Goal: Transaction & Acquisition: Book appointment/travel/reservation

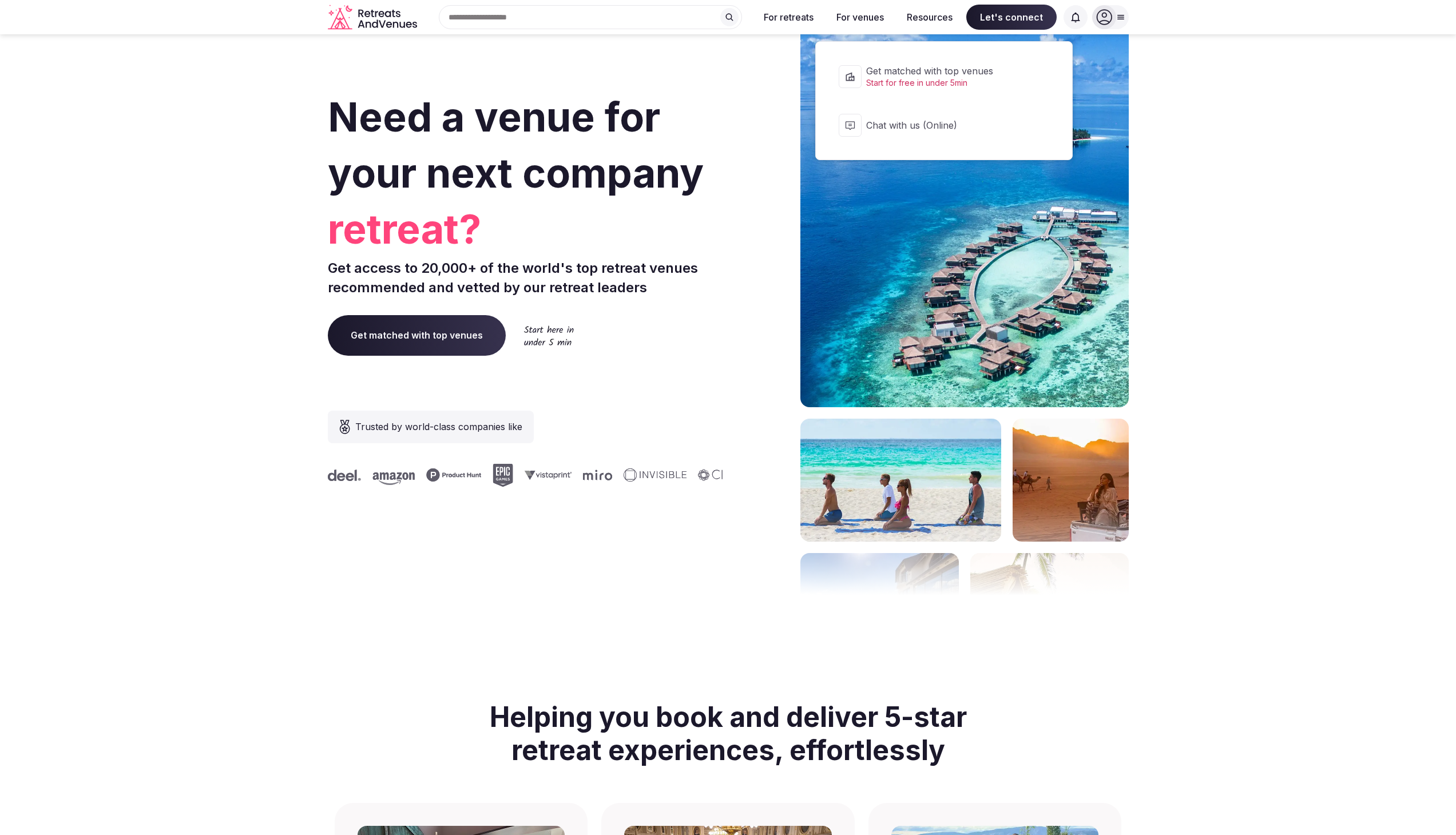
click at [1008, 8] on span "Let's connect" at bounding box center [1011, 17] width 90 height 25
click at [1007, 13] on span "Let's connect" at bounding box center [1011, 17] width 90 height 25
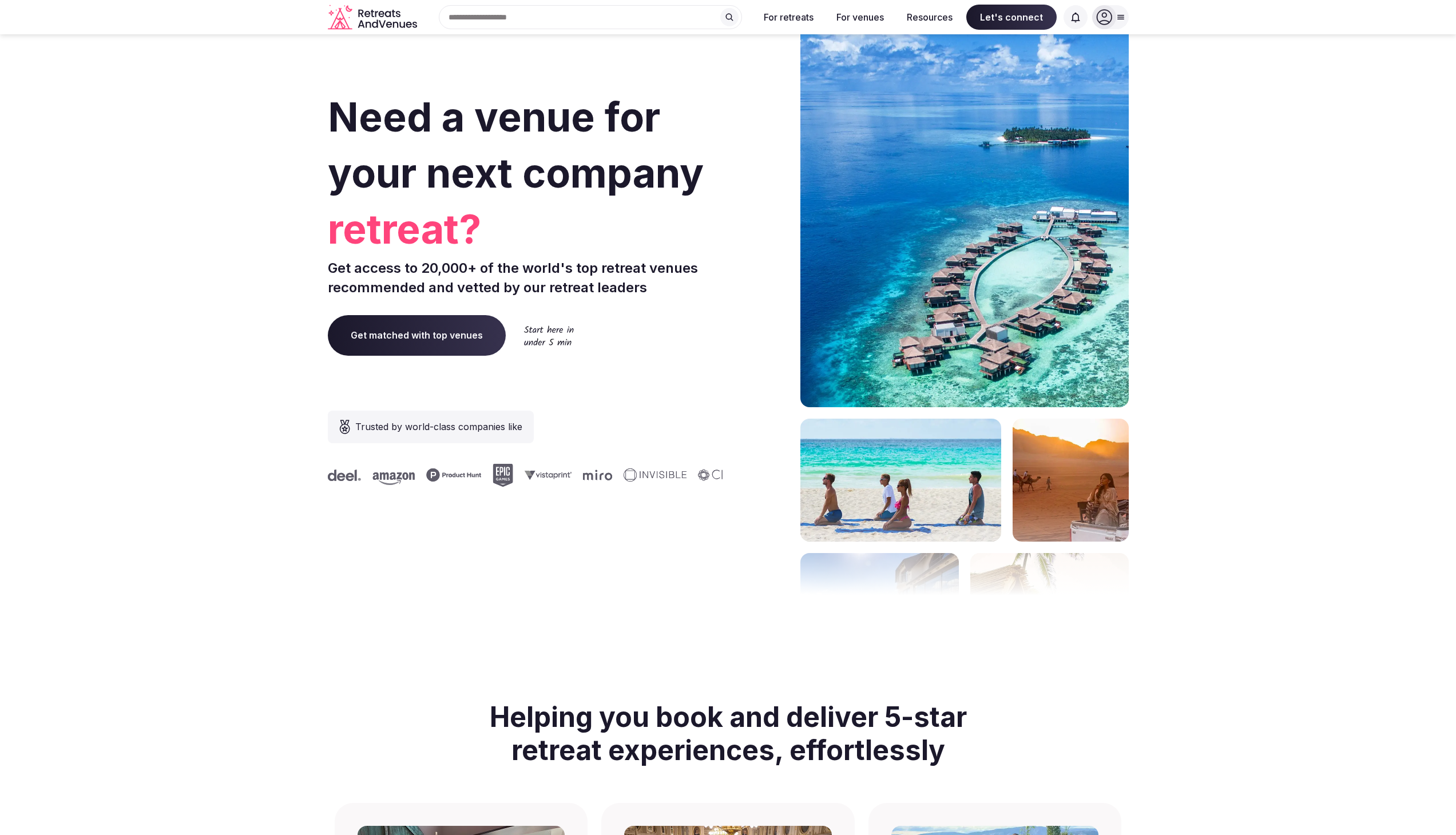
click at [1128, 8] on div "Log in Sign up" at bounding box center [1111, 17] width 37 height 24
click at [1127, 8] on div "Log in Sign up" at bounding box center [1111, 17] width 37 height 24
click at [1123, 13] on icon at bounding box center [1121, 17] width 9 height 9
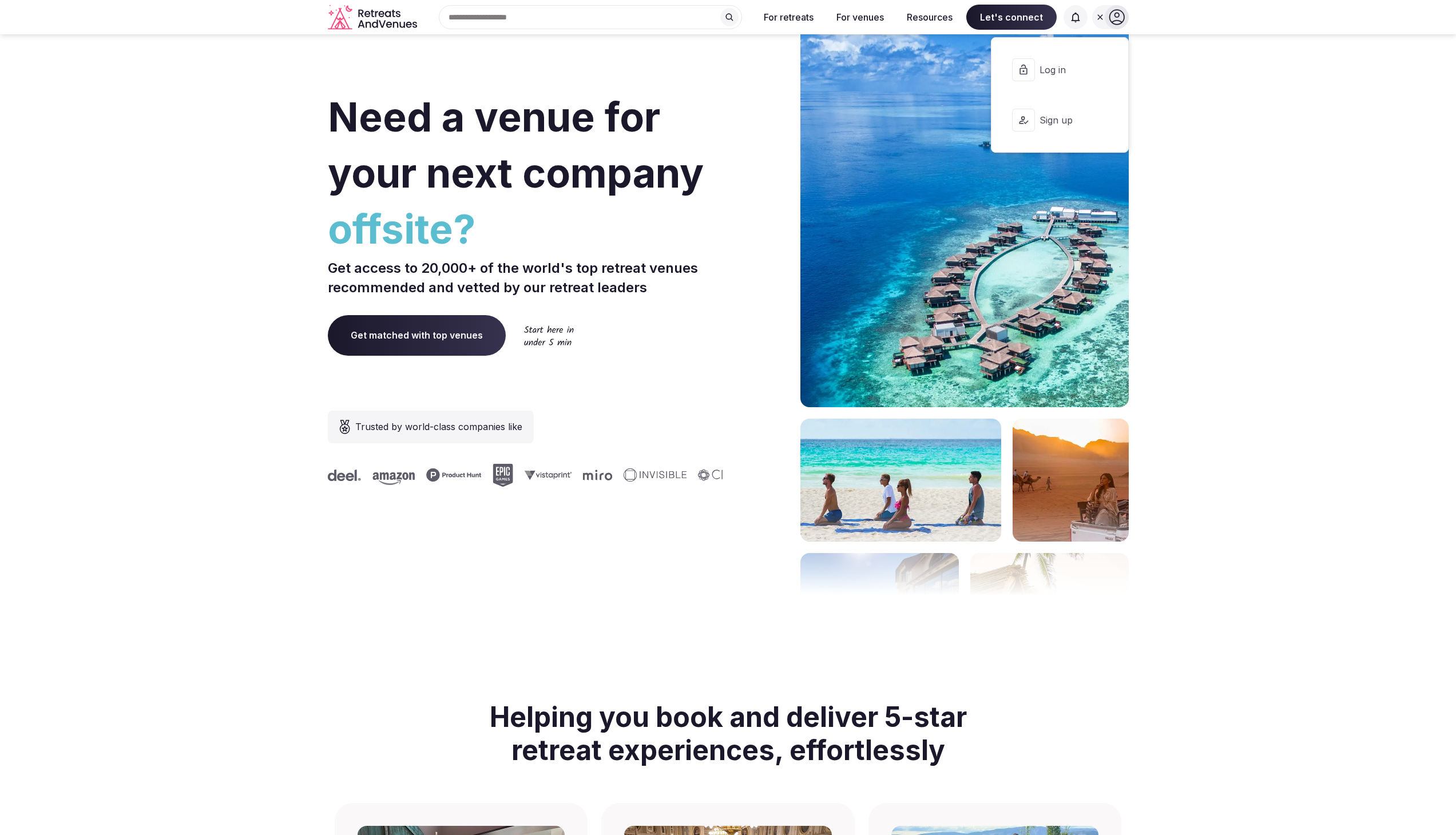
click at [1040, 64] on span "Log in" at bounding box center [1067, 70] width 55 height 13
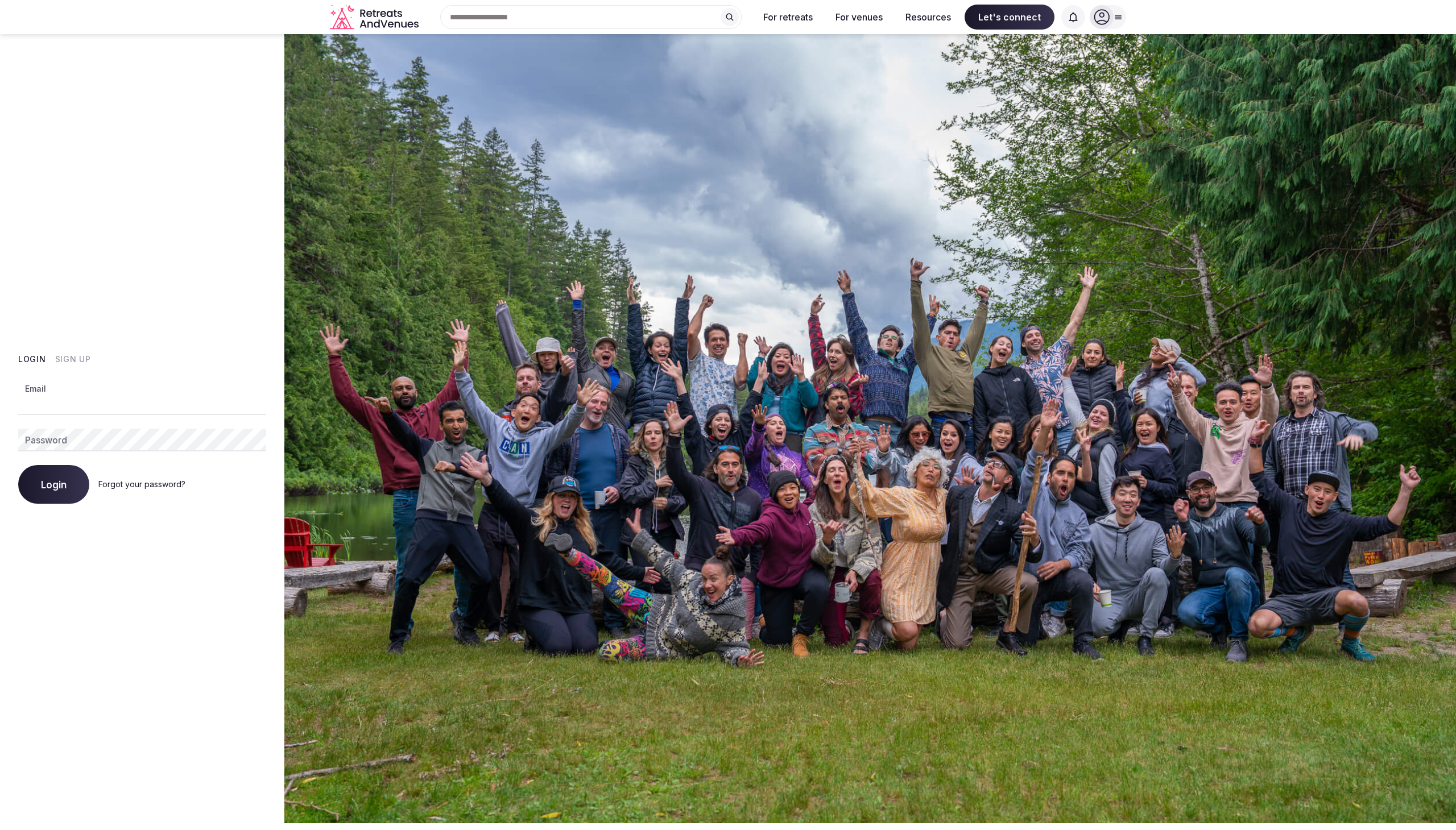
click at [249, 823] on com-1password-button at bounding box center [728, 823] width 1456 height 0
click at [255, 823] on com-1password-button at bounding box center [728, 823] width 1456 height 0
click at [156, 304] on div "Login Sign Up Email Password Login Forgot your password?" at bounding box center [142, 428] width 284 height 789
click at [170, 398] on input "Email" at bounding box center [142, 404] width 248 height 23
click at [108, 402] on input "Email" at bounding box center [142, 404] width 248 height 23
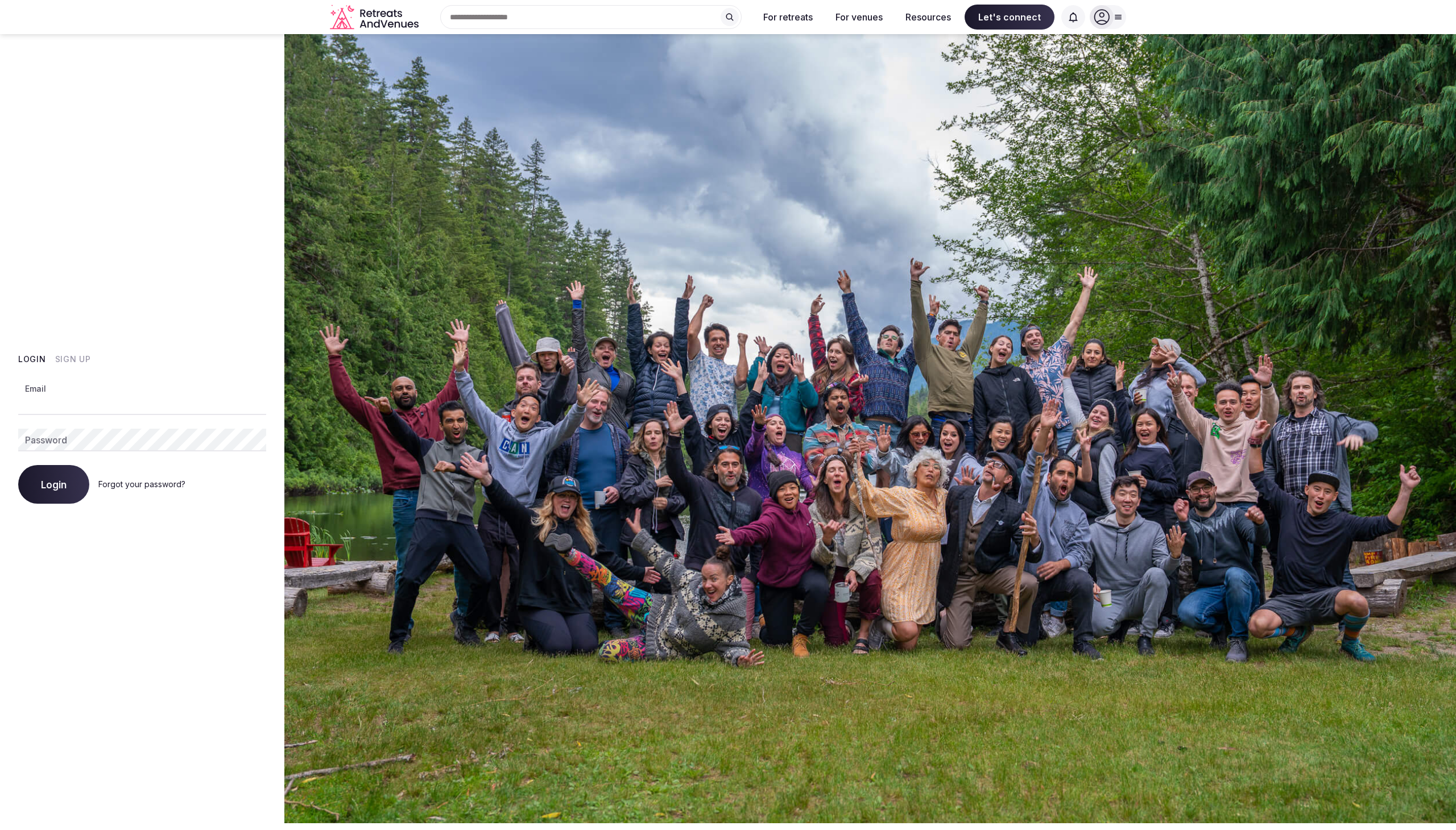
click at [204, 403] on input "Email" at bounding box center [142, 404] width 248 height 23
click at [250, 823] on com-1password-button at bounding box center [728, 823] width 1456 height 0
type input "**********"
click at [53, 484] on button "Login" at bounding box center [53, 484] width 71 height 38
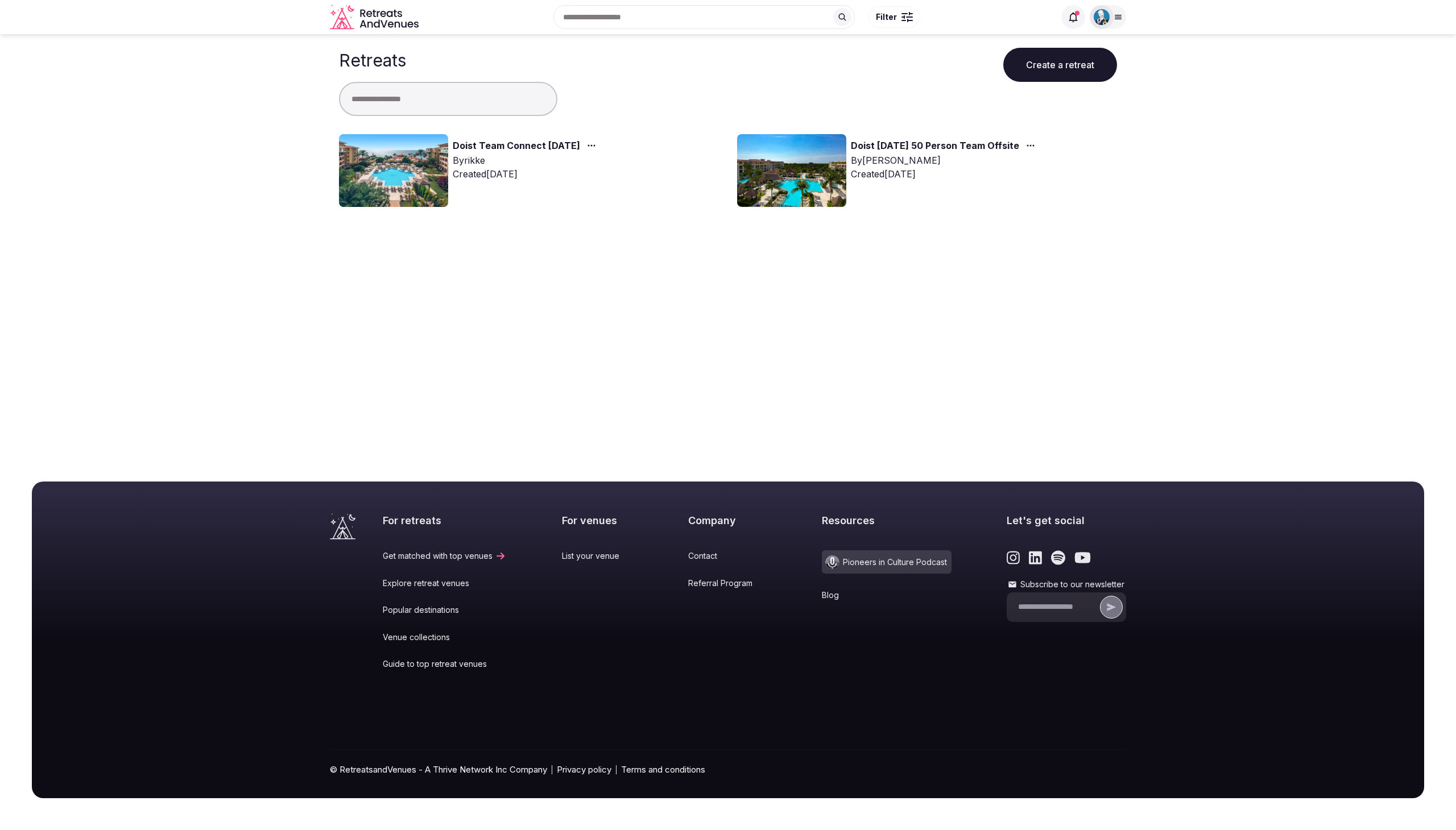
click at [510, 147] on link "Doist Team Connect [DATE]" at bounding box center [516, 146] width 127 height 15
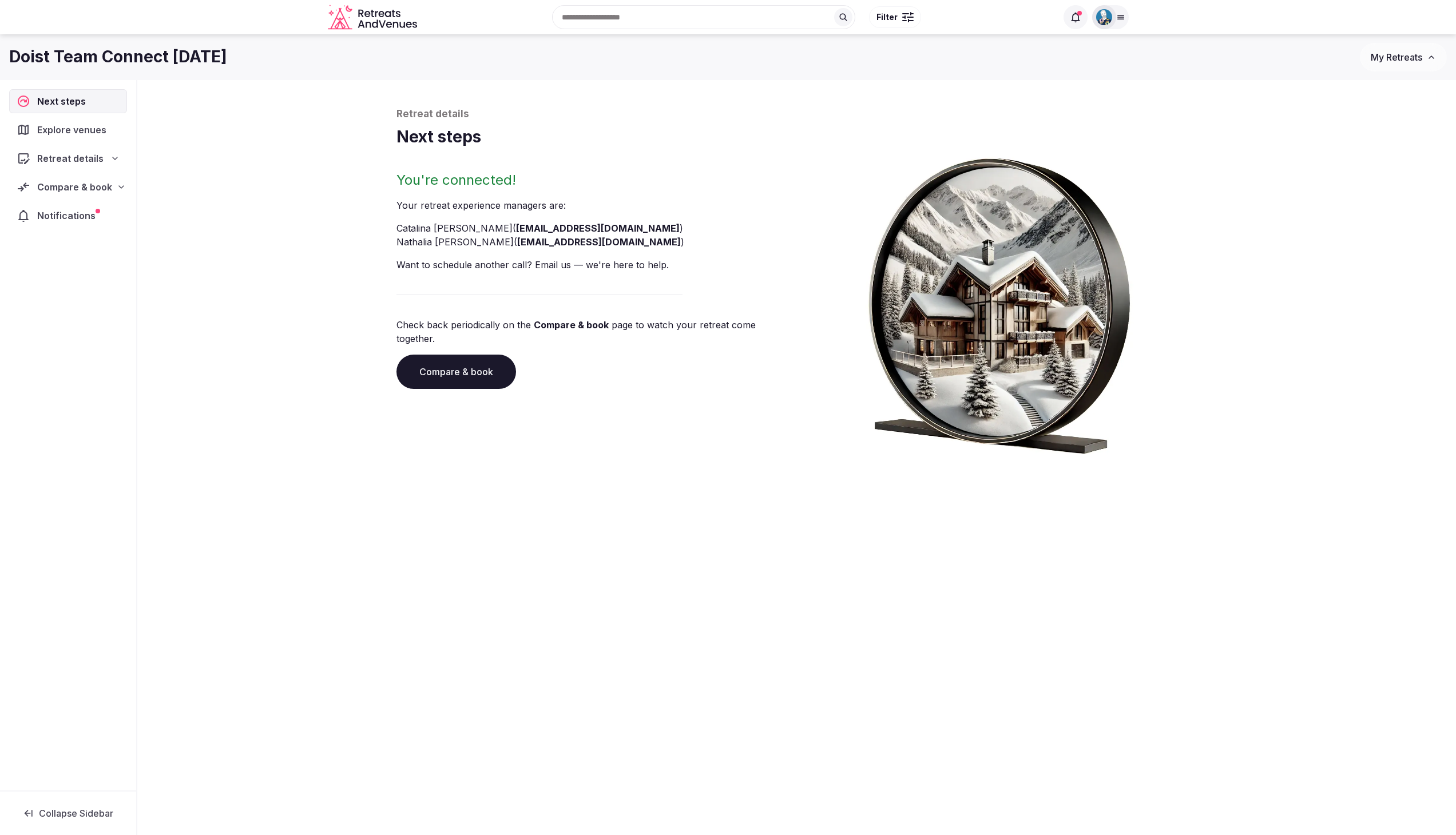
click at [68, 187] on span "Compare & book" at bounding box center [75, 187] width 75 height 14
click at [44, 277] on span "Contracts (1)" at bounding box center [53, 283] width 50 height 12
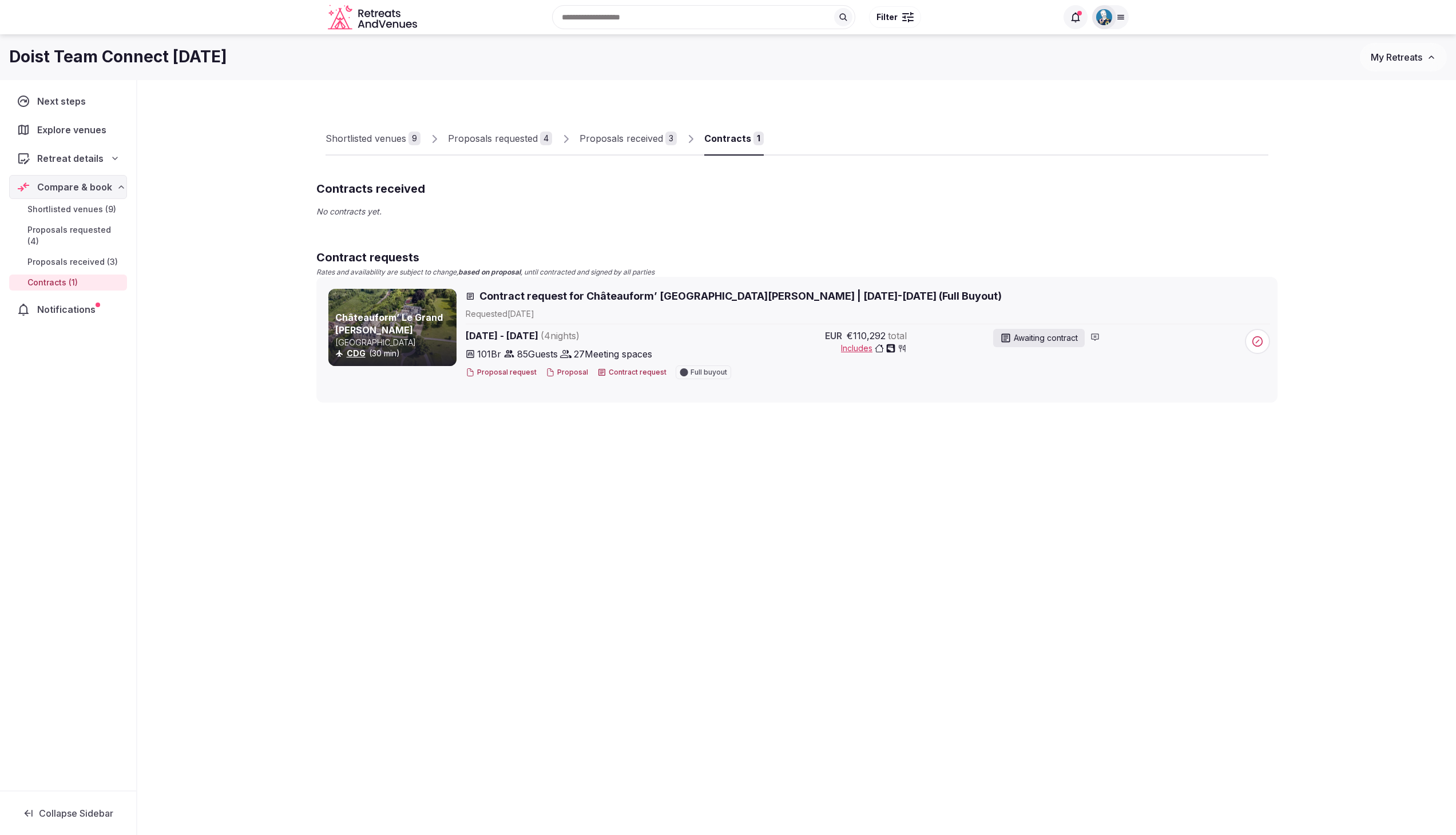
click at [553, 293] on span "Contract request for Châteauform’ [GEOGRAPHIC_DATA][PERSON_NAME] | [DATE]-[DATE…" at bounding box center [741, 296] width 523 height 14
click at [633, 139] on div "Proposals received" at bounding box center [621, 138] width 84 height 14
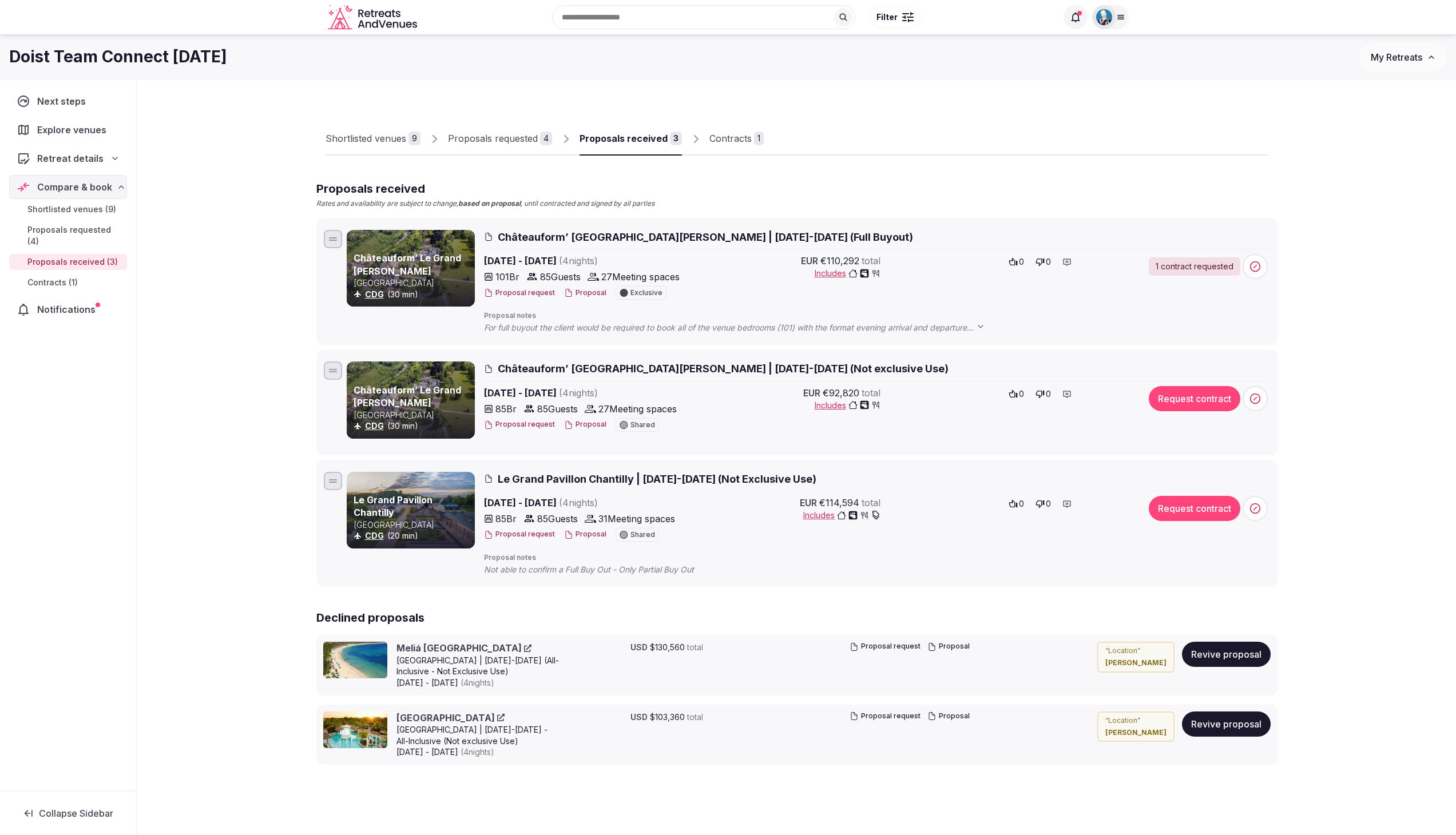
click at [558, 229] on div "Châteauform’ Le Grand [PERSON_NAME] France CDG (30 min) Châteauform’ [GEOGRAPHI…" at bounding box center [797, 282] width 951 height 108
click at [556, 235] on span "Châteauform’ [GEOGRAPHIC_DATA][PERSON_NAME] | [DATE]-[DATE] (Full Buyout)" at bounding box center [705, 237] width 415 height 14
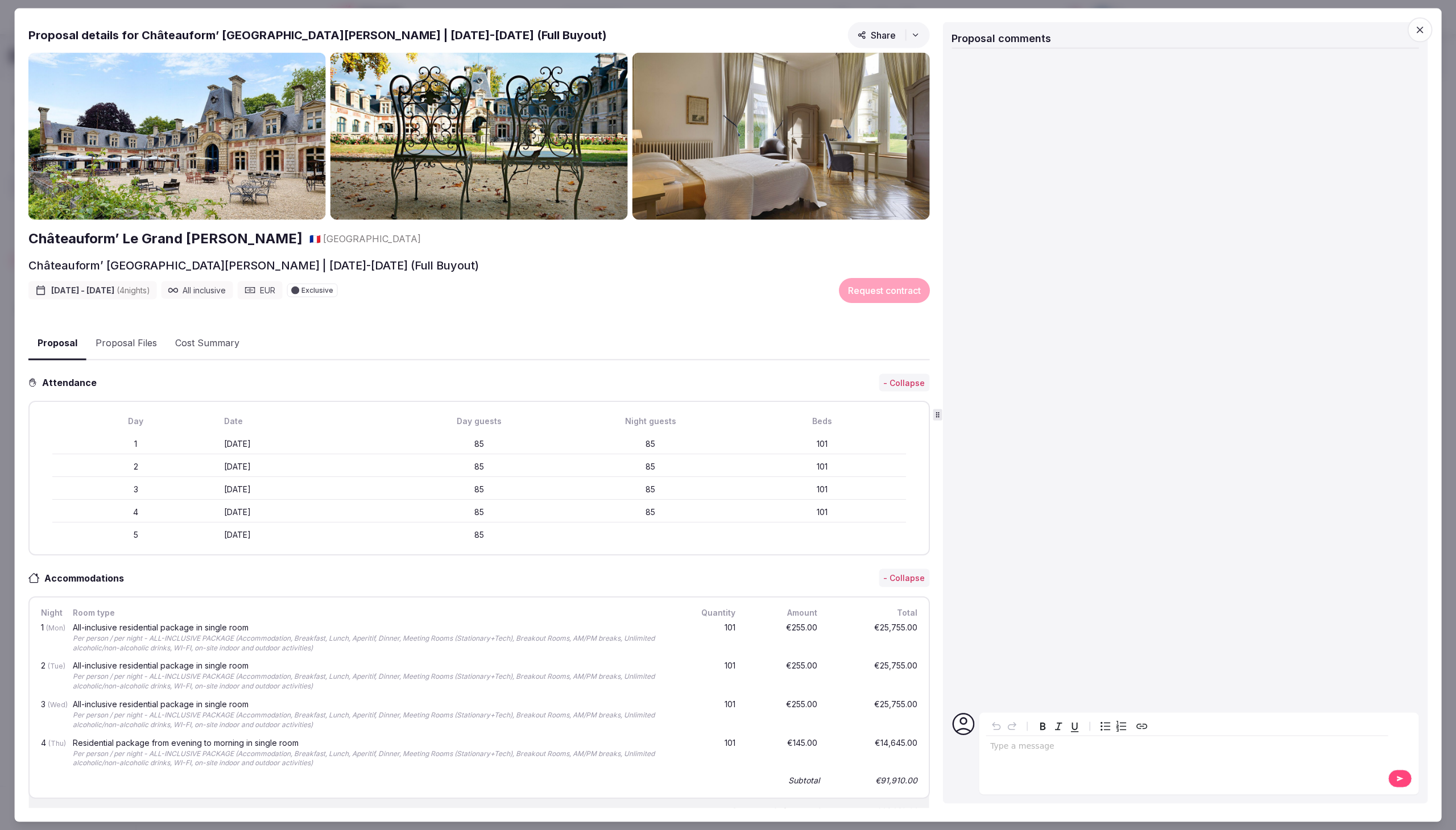
click at [910, 33] on icon "button" at bounding box center [915, 35] width 9 height 9
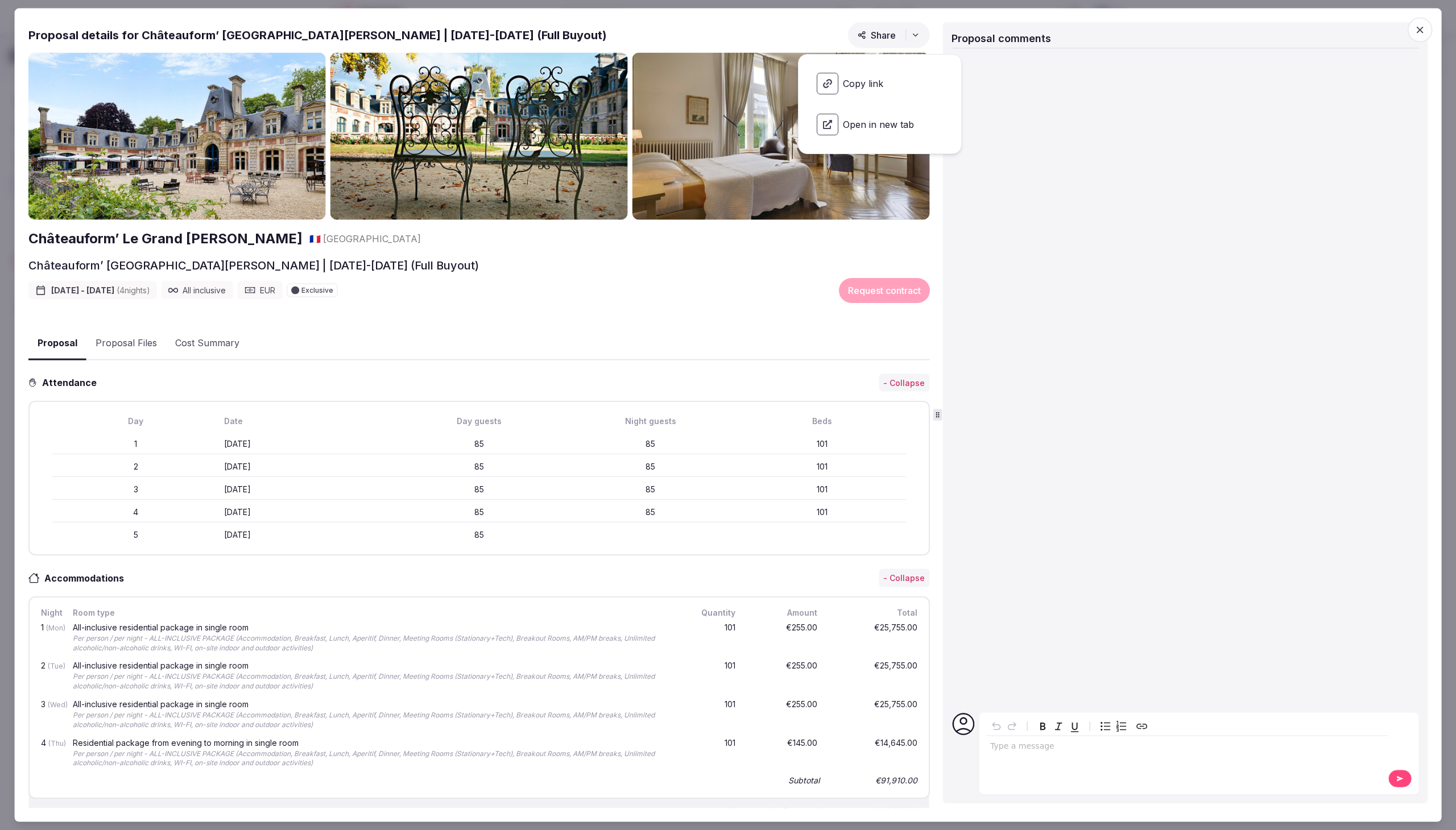
click at [298, 264] on h2 "Châteauform’ [GEOGRAPHIC_DATA][PERSON_NAME] | [DATE]-[DATE] (Full Buyout)" at bounding box center [253, 264] width 450 height 16
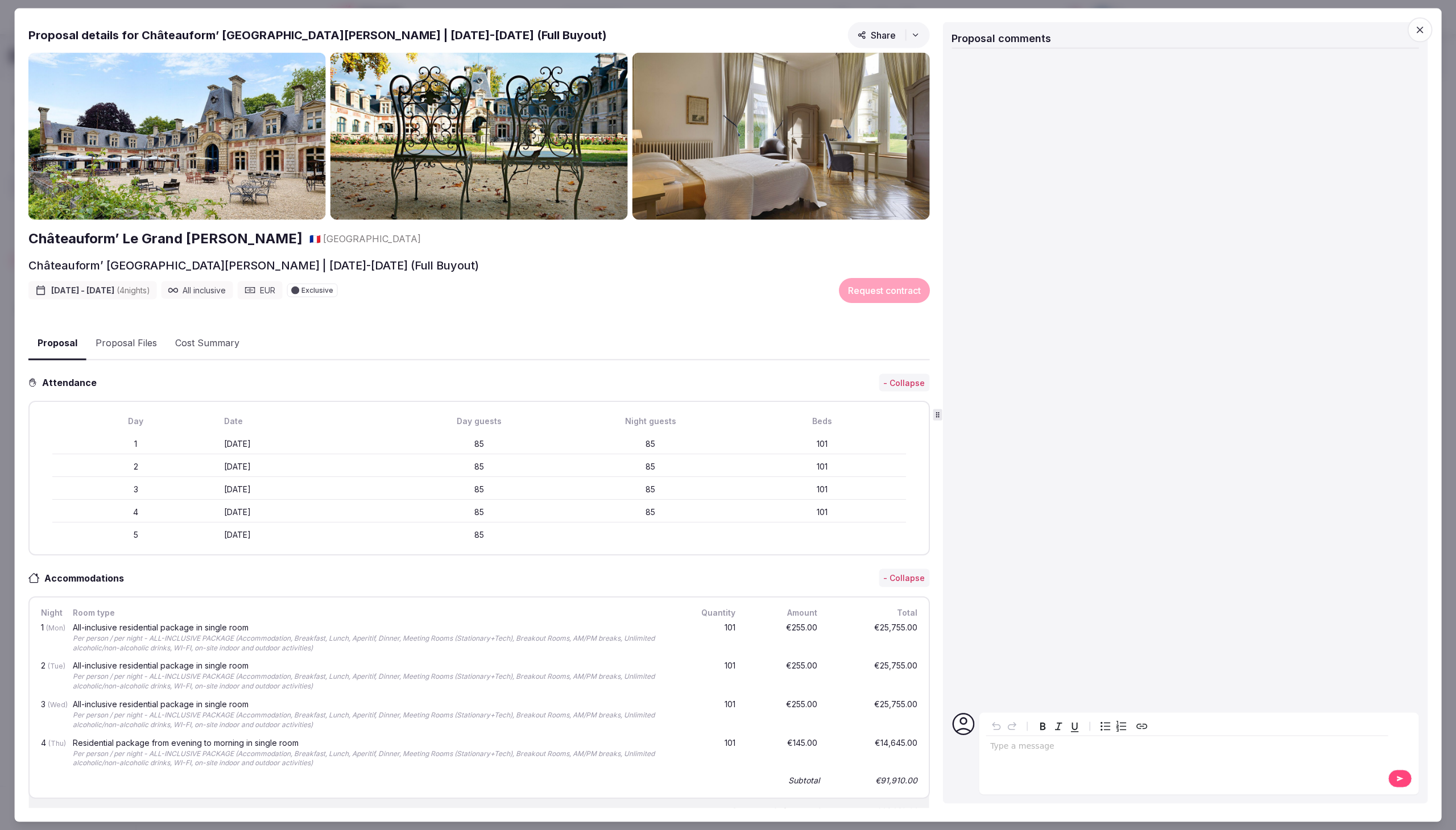
click at [123, 341] on button "Proposal Files" at bounding box center [126, 343] width 79 height 33
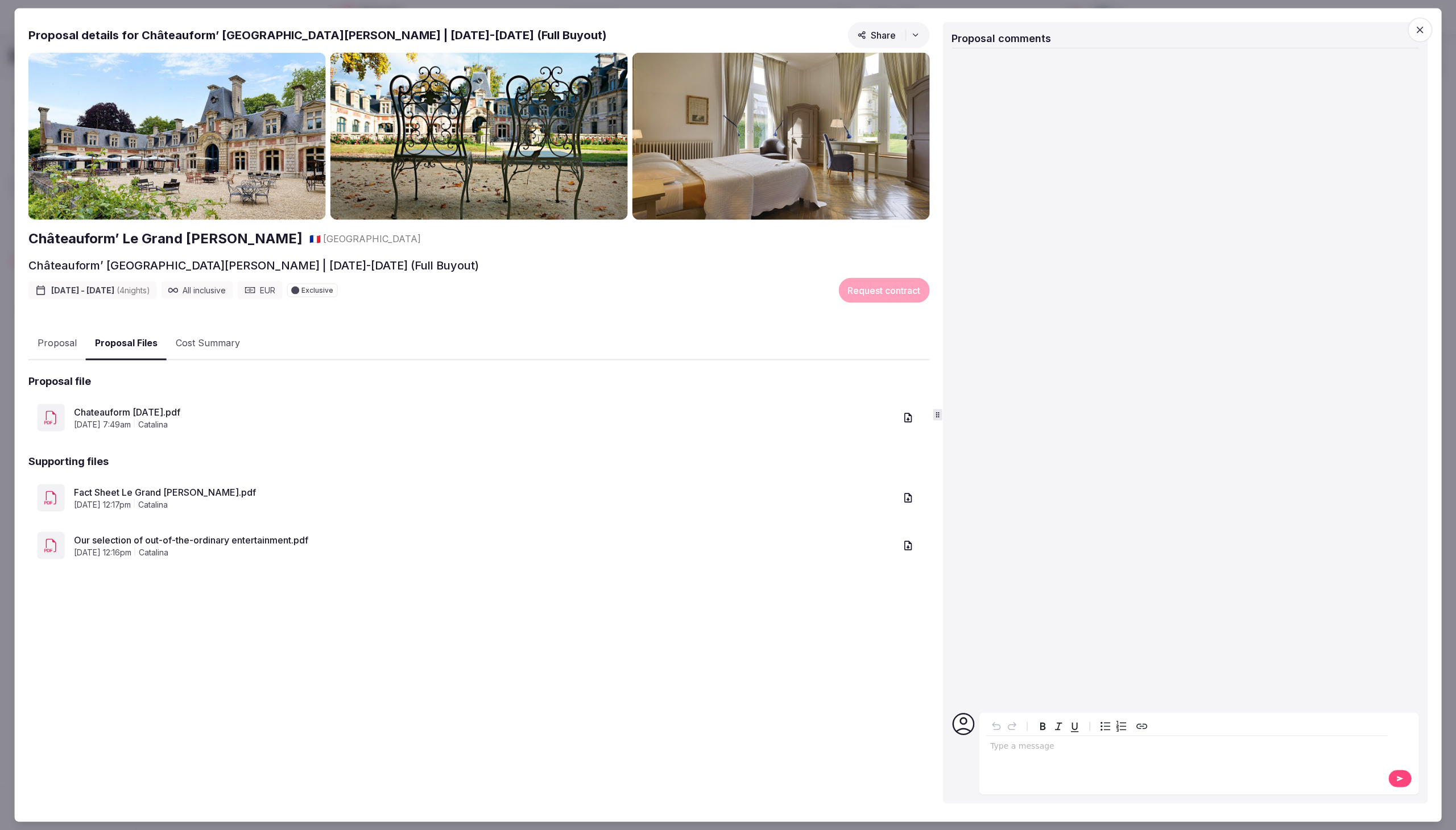
click at [904, 414] on icon "button" at bounding box center [908, 418] width 12 height 12
click at [905, 490] on button "button" at bounding box center [907, 498] width 25 height 25
click at [910, 543] on icon "button" at bounding box center [908, 545] width 8 height 10
click at [906, 499] on icon "button" at bounding box center [908, 498] width 12 height 12
click at [210, 341] on button "Cost Summary" at bounding box center [208, 343] width 83 height 33
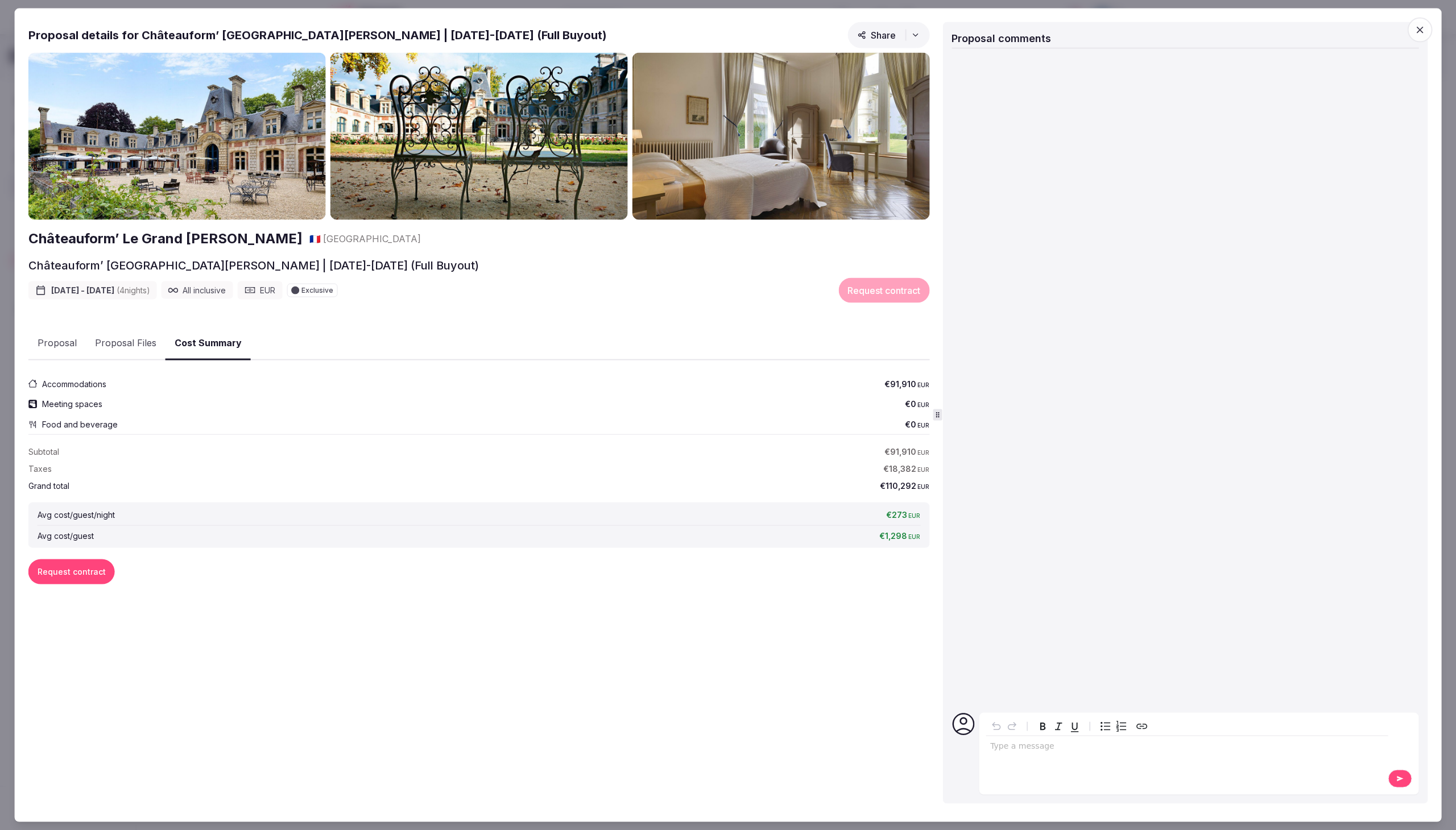
click at [127, 337] on button "Proposal Files" at bounding box center [126, 343] width 79 height 33
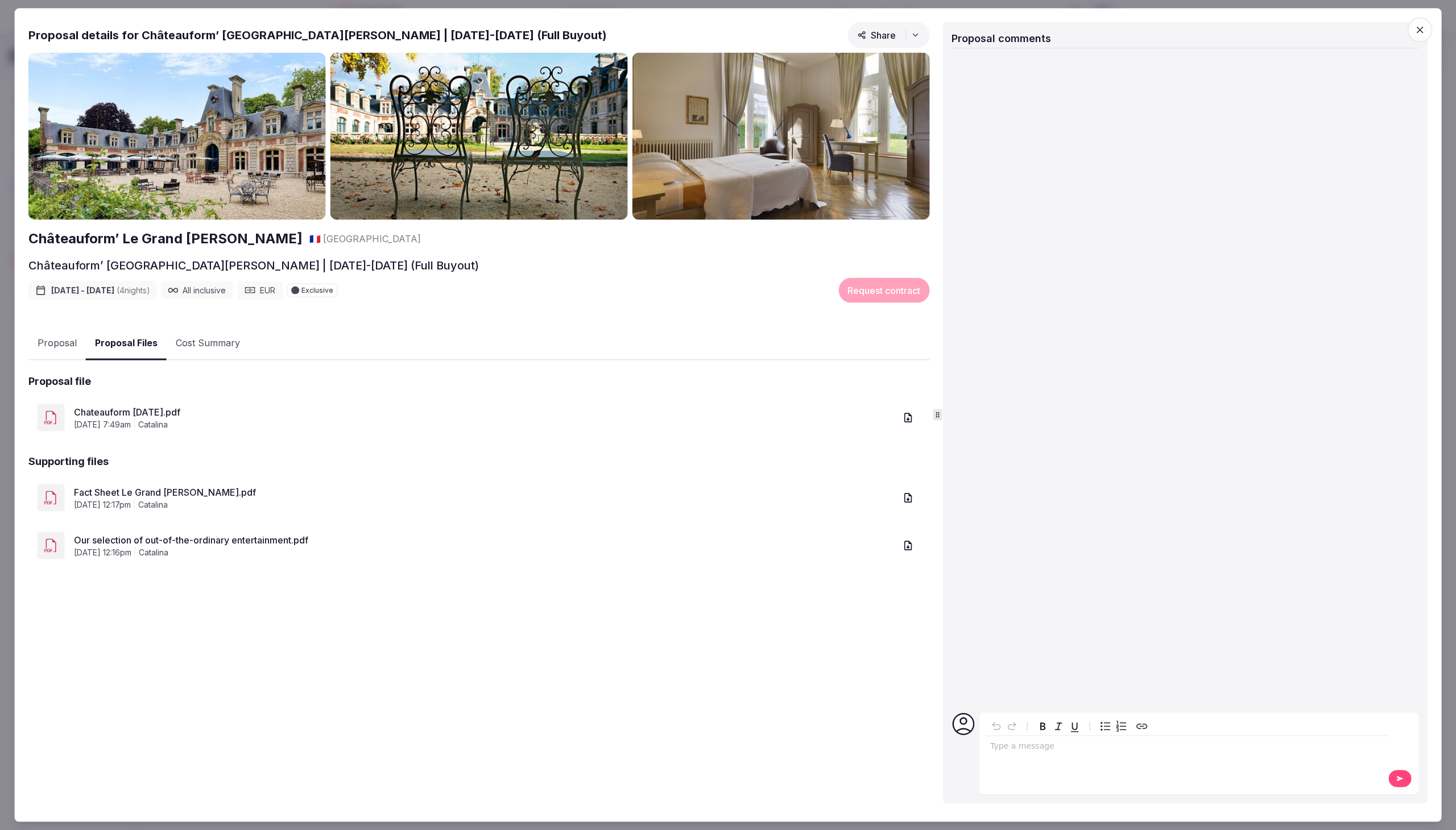
click at [44, 335] on button "Proposal" at bounding box center [57, 343] width 58 height 33
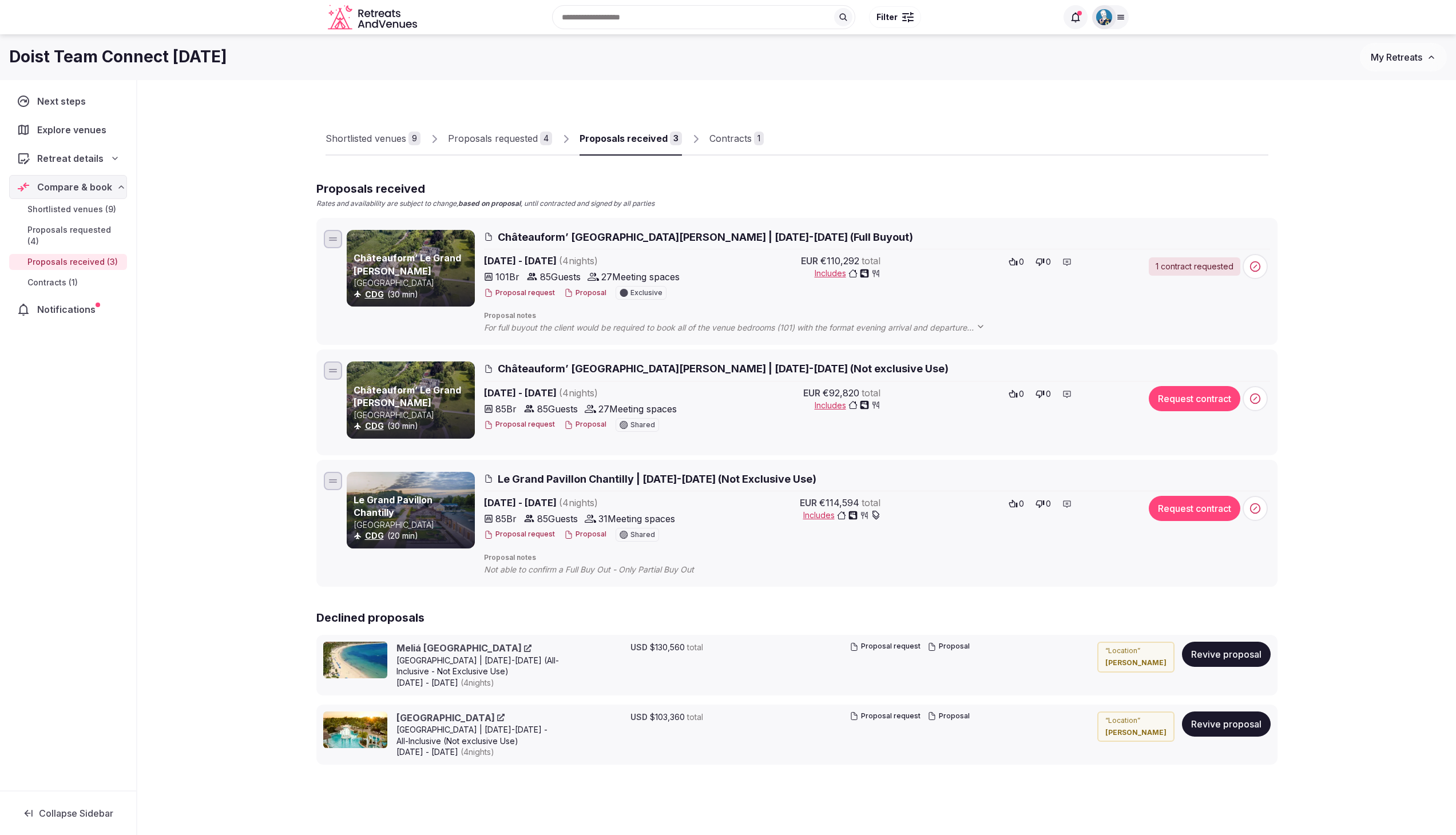
click at [799, 264] on div "EUR €110,292 total Includes" at bounding box center [816, 278] width 128 height 48
click at [811, 259] on span "EUR" at bounding box center [810, 260] width 17 height 14
drag, startPoint x: 811, startPoint y: 259, endPoint x: 871, endPoint y: 256, distance: 60.1
click at [871, 256] on div "EUR €110,292 total" at bounding box center [840, 260] width 79 height 14
drag, startPoint x: 801, startPoint y: 260, endPoint x: 882, endPoint y: 258, distance: 81.0
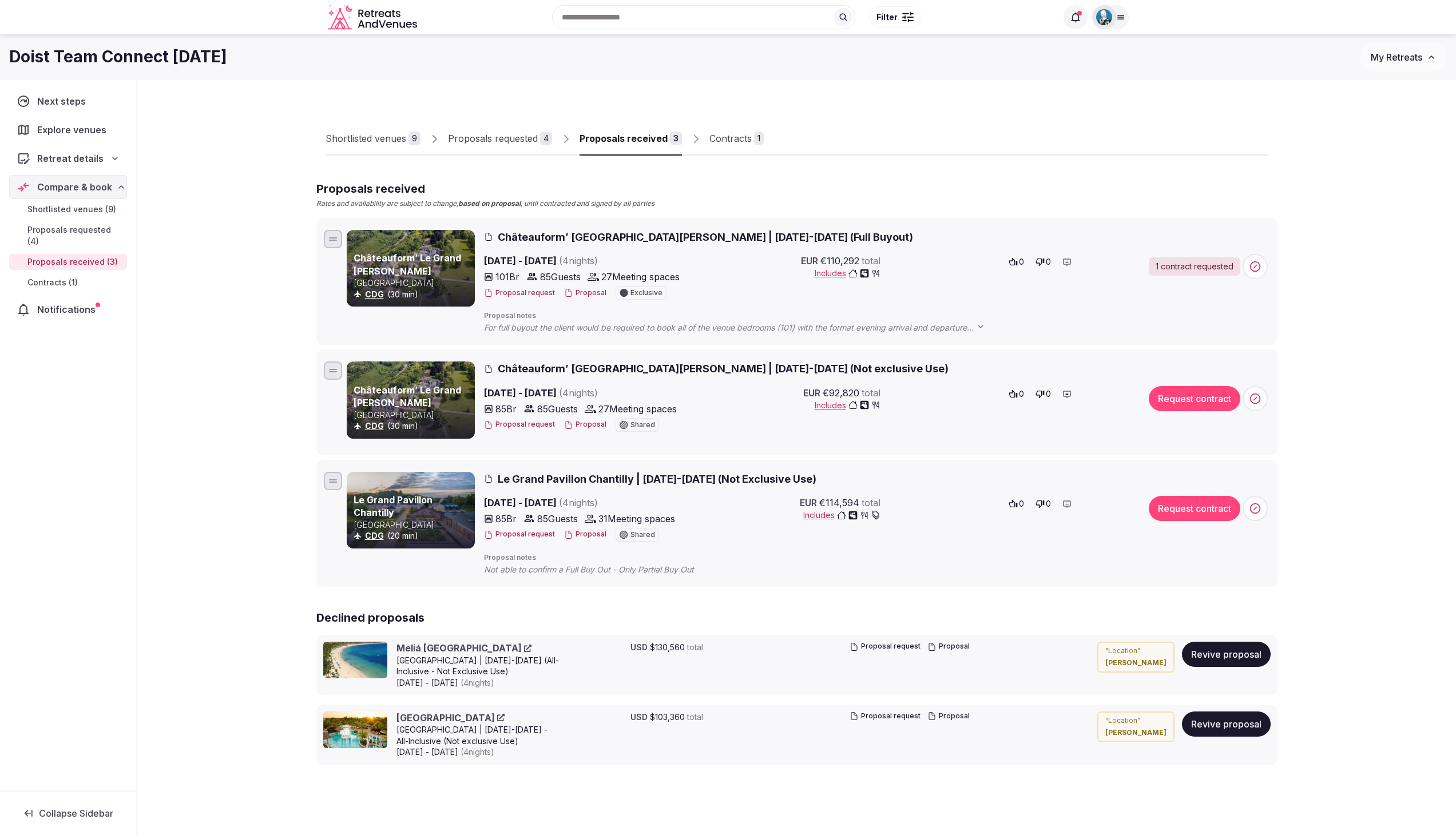
click at [882, 258] on div "EUR €110,292 total Includes 0 0" at bounding box center [914, 278] width 438 height 48
drag, startPoint x: 878, startPoint y: 258, endPoint x: 761, endPoint y: 247, distance: 117.5
click at [761, 247] on div "Châteauform’ [GEOGRAPHIC_DATA][PERSON_NAME] | [DATE]-[DATE] (Full Buyout) [DATE…" at bounding box center [877, 282] width 786 height 104
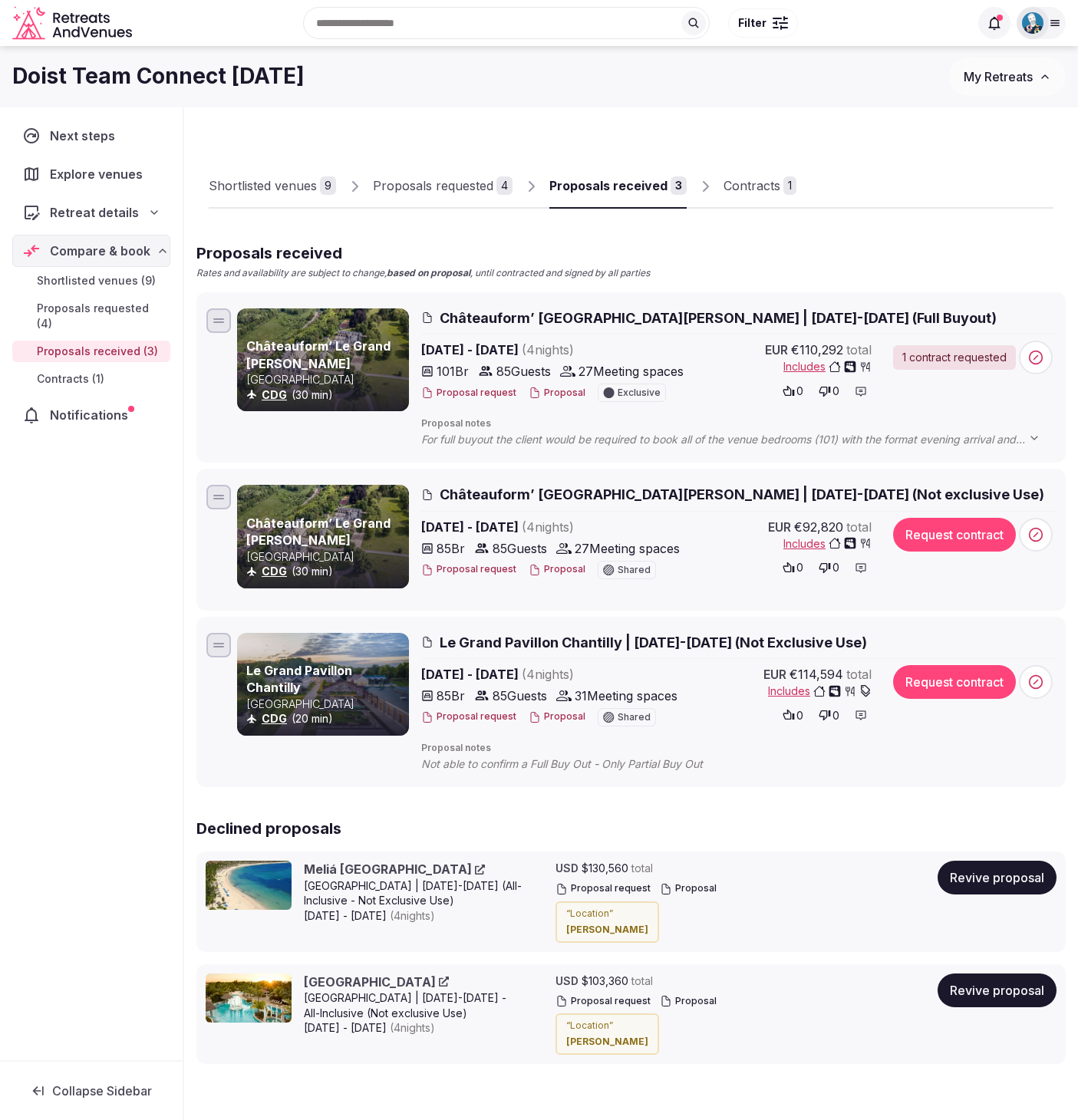
click at [520, 312] on span "Châteauform’ [GEOGRAPHIC_DATA][PERSON_NAME] | [DATE]-[DATE] (Full Buyout)" at bounding box center [718, 318] width 557 height 19
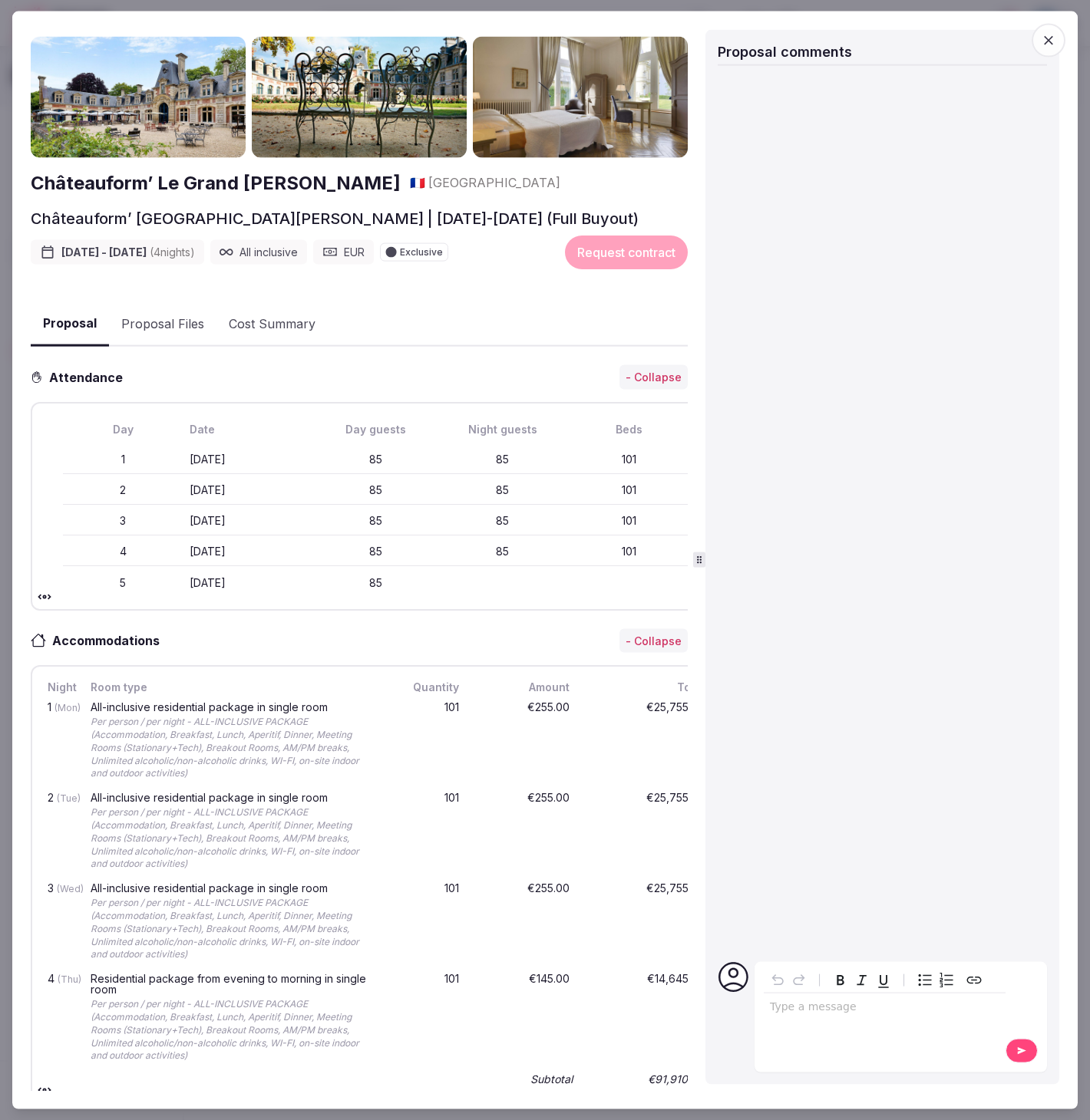
scroll to position [45, 0]
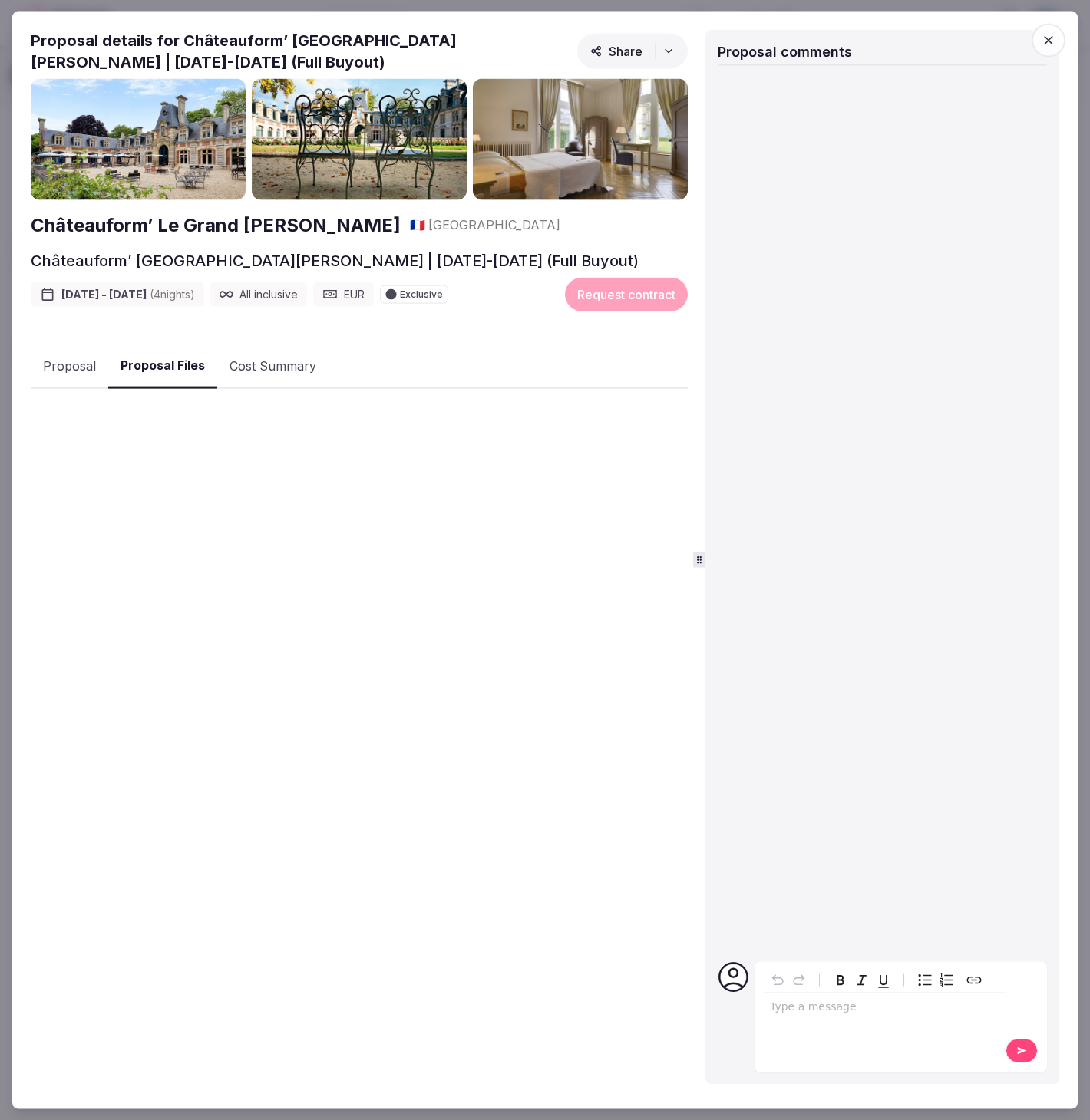
click at [172, 323] on div "Châteauform’ Le Grand [PERSON_NAME] 🇫🇷 [GEOGRAPHIC_DATA] Châteauform’ [GEOGRAPH…" at bounding box center [360, 389] width 657 height 621
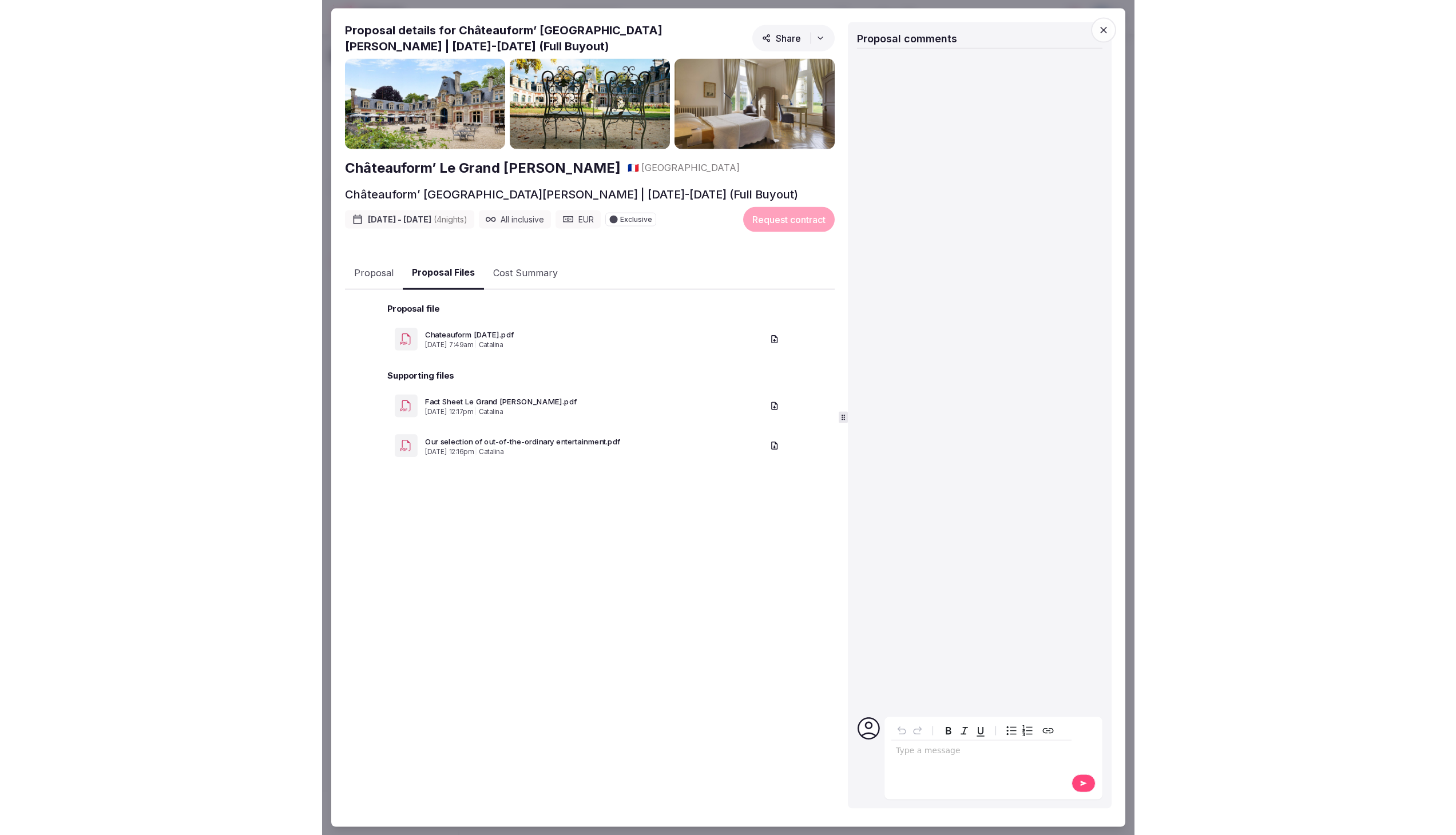
scroll to position [0, 0]
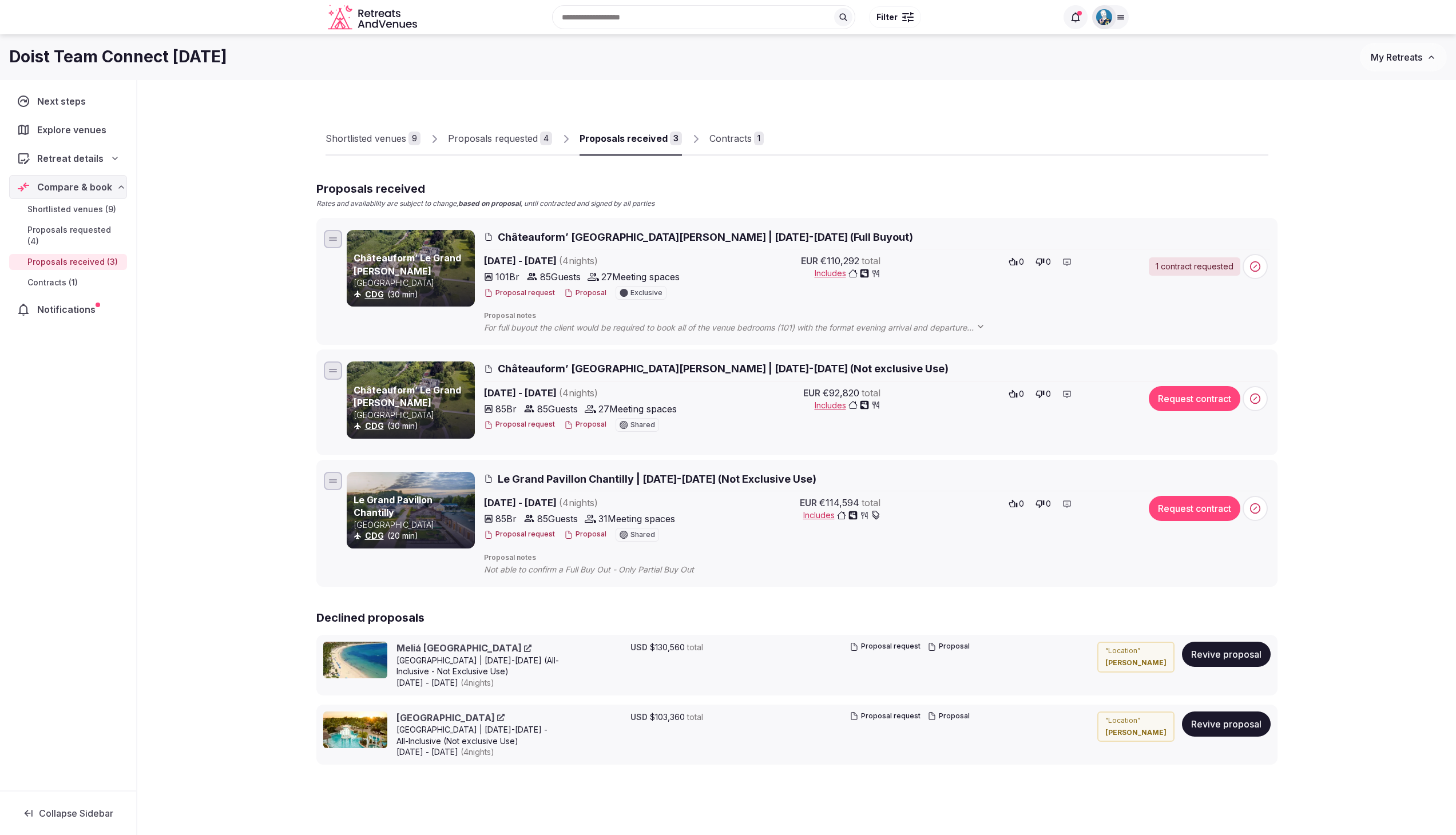
click at [279, 182] on div "Shortlisted venues 9 Proposals requested 4 Proposals received 3 Contracts 1 Pro…" at bounding box center [797, 481] width 1319 height 803
